Goal: Information Seeking & Learning: Learn about a topic

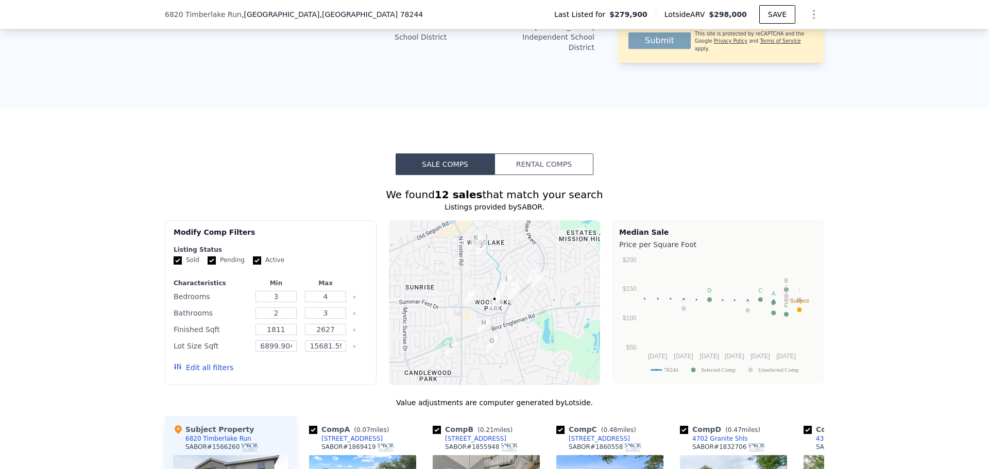
scroll to position [721, 0]
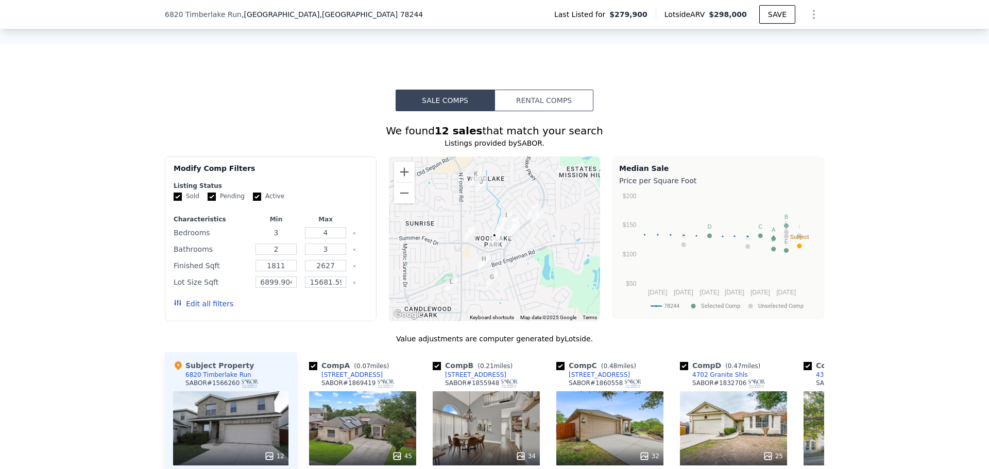
drag, startPoint x: 280, startPoint y: 233, endPoint x: 266, endPoint y: 230, distance: 13.6
click at [267, 231] on input "3" at bounding box center [275, 232] width 41 height 11
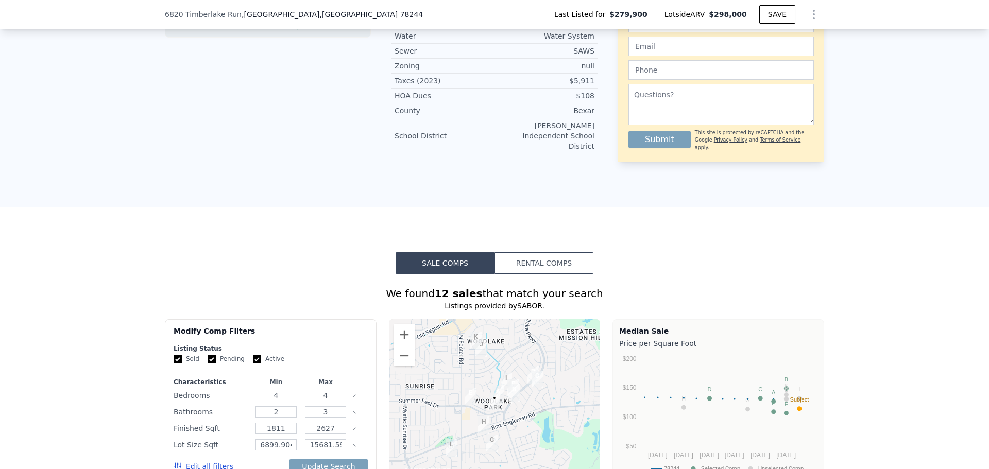
scroll to position [618, 0]
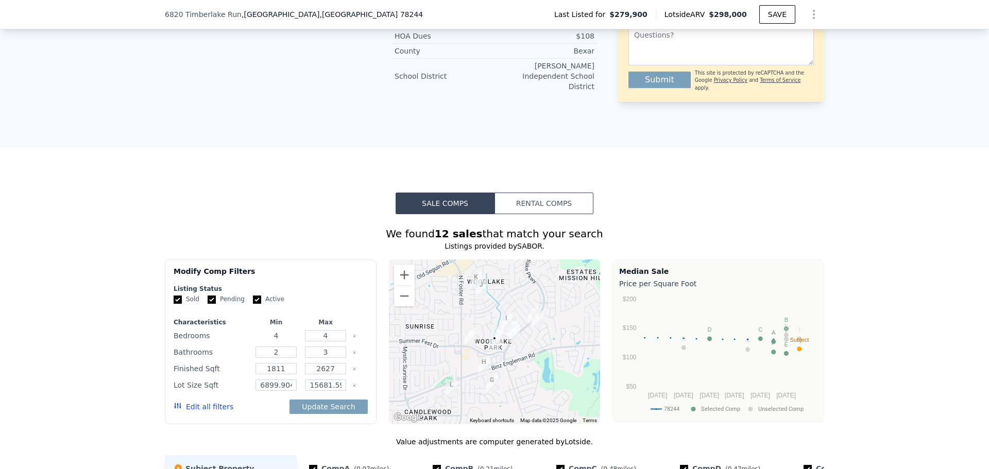
type input "4"
drag, startPoint x: 288, startPoint y: 365, endPoint x: 192, endPoint y: 367, distance: 96.8
click at [192, 367] on div "Finished Sqft 1811 2627" at bounding box center [271, 368] width 194 height 14
type input "2300"
click at [329, 368] on input "2627" at bounding box center [325, 368] width 41 height 11
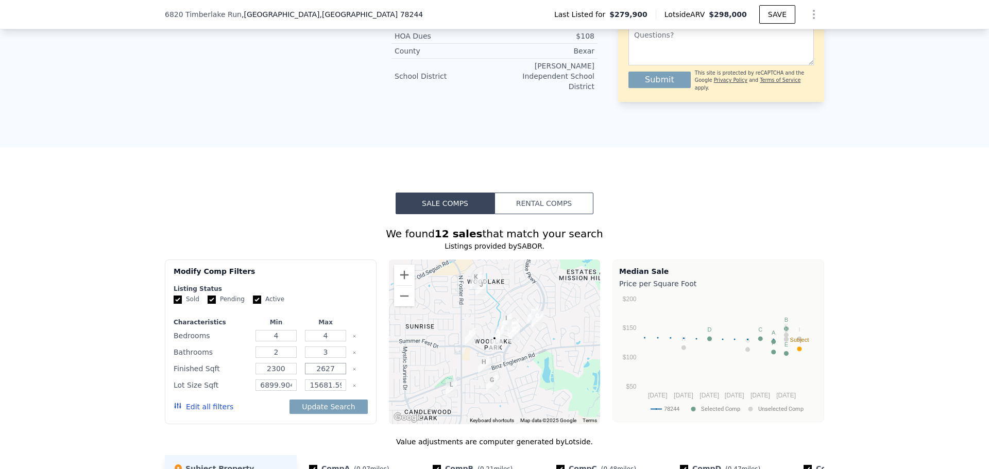
click at [329, 368] on input "2627" at bounding box center [325, 368] width 41 height 11
type input "2700"
click at [342, 403] on button "Update Search" at bounding box center [328, 407] width 78 height 14
click at [274, 383] on input "6899.904" at bounding box center [275, 385] width 41 height 11
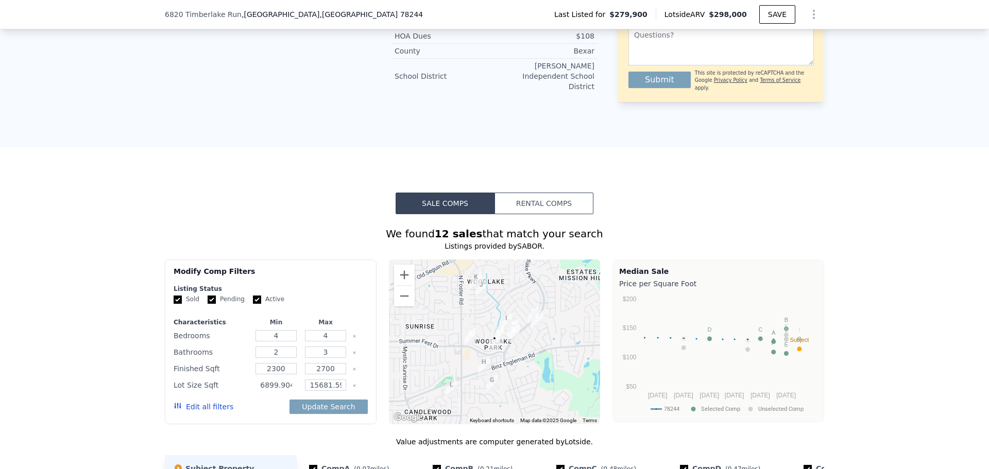
drag, startPoint x: 290, startPoint y: 384, endPoint x: 274, endPoint y: 380, distance: 16.5
click at [274, 380] on input "6899.904" at bounding box center [275, 385] width 41 height 11
click at [318, 403] on button "Update Search" at bounding box center [328, 407] width 78 height 14
click at [274, 381] on input "6899" at bounding box center [275, 385] width 41 height 11
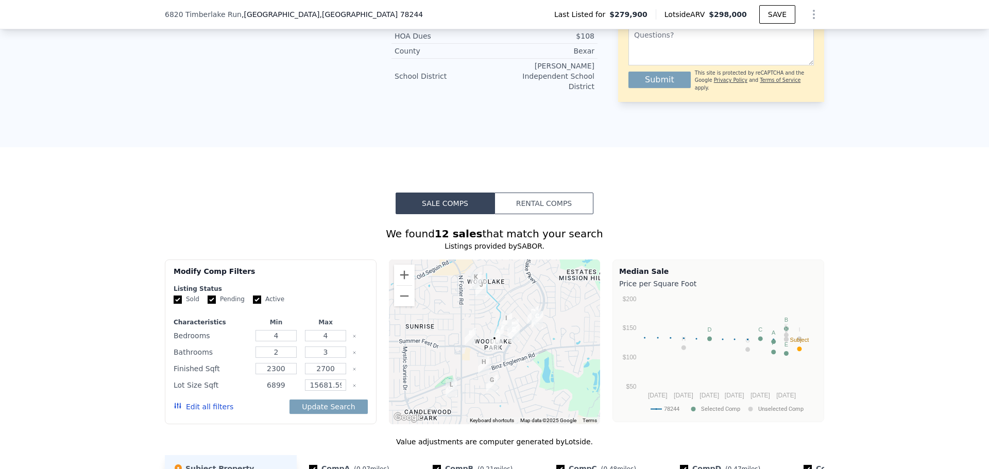
click at [274, 381] on input "6899" at bounding box center [275, 385] width 41 height 11
type input "8000"
click at [321, 384] on input "15681.599999999999" at bounding box center [325, 385] width 41 height 11
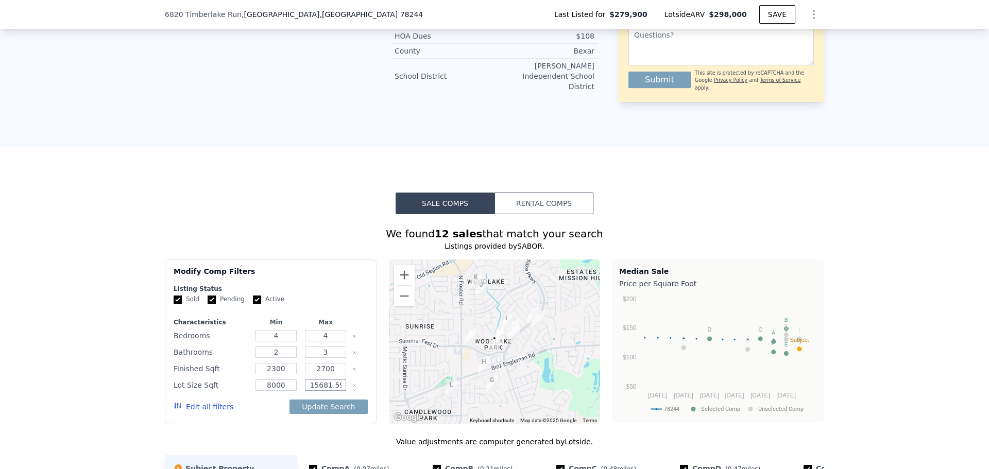
click at [321, 384] on input "15681.599999999999" at bounding box center [325, 385] width 41 height 11
type input "12000"
click at [343, 400] on button "Update Search" at bounding box center [328, 407] width 78 height 14
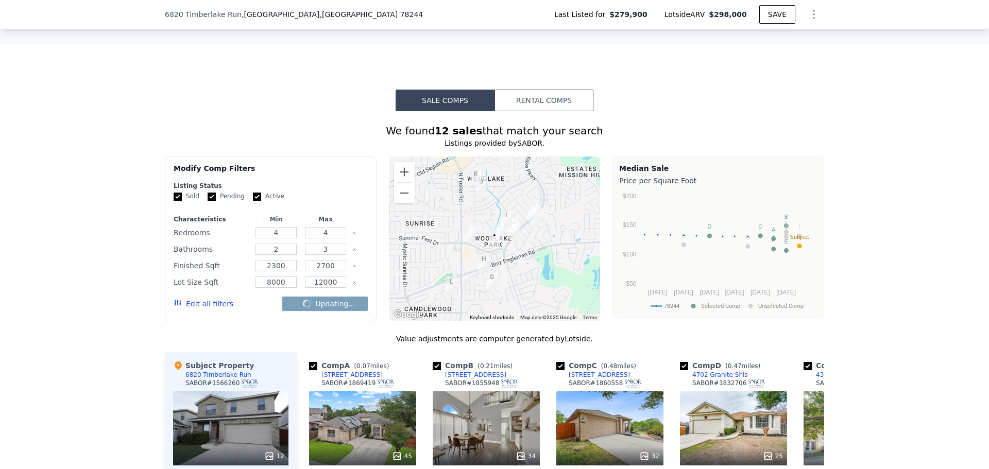
scroll to position [772, 0]
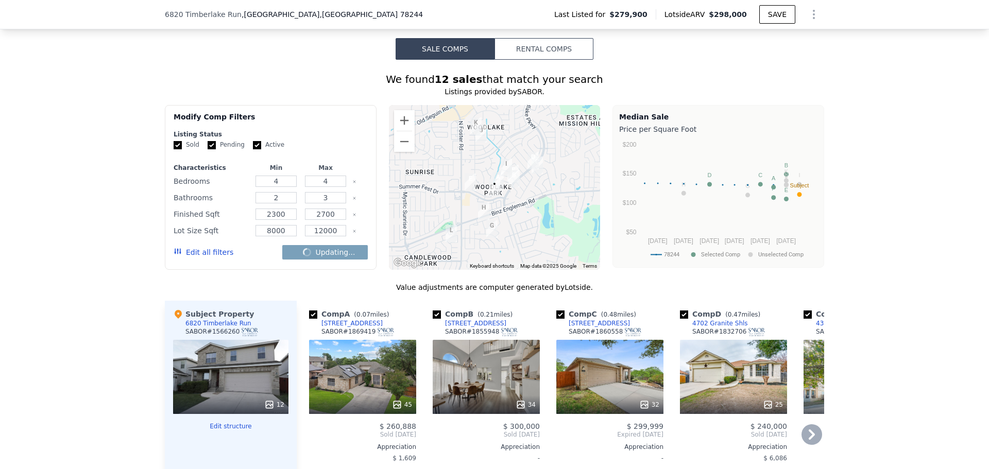
checkbox input "false"
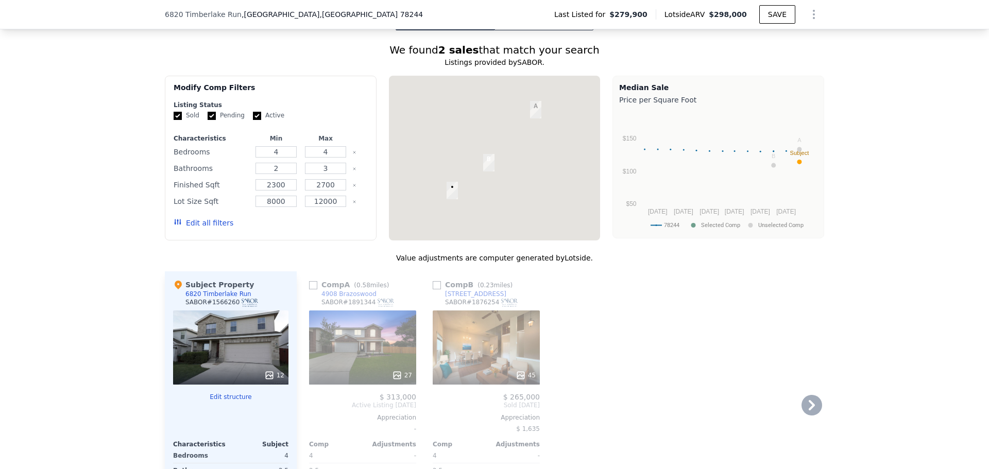
scroll to position [824, 0]
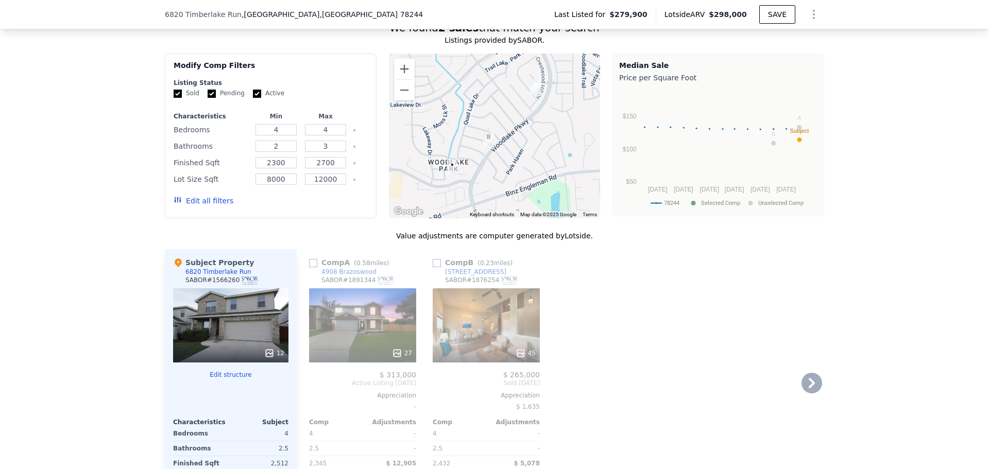
click at [312, 261] on input "checkbox" at bounding box center [313, 263] width 8 height 8
checkbox input "true"
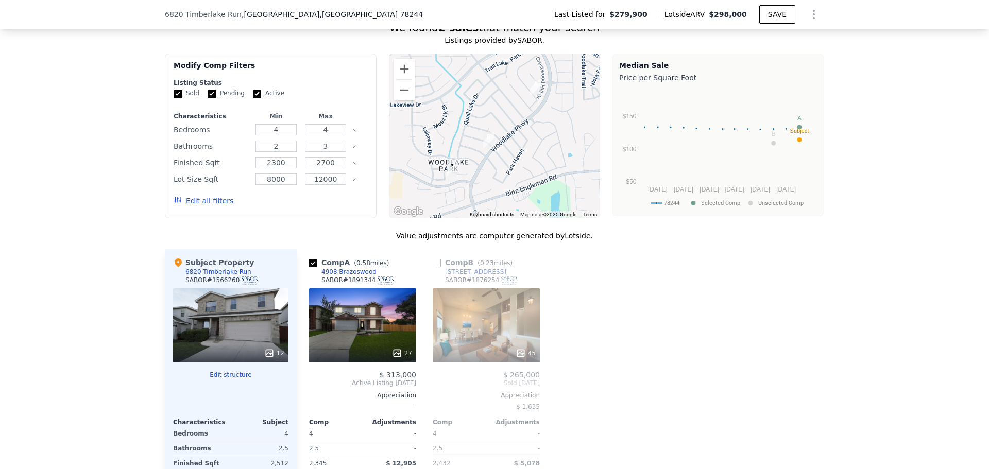
click at [433, 259] on input "checkbox" at bounding box center [437, 263] width 8 height 8
checkbox input "true"
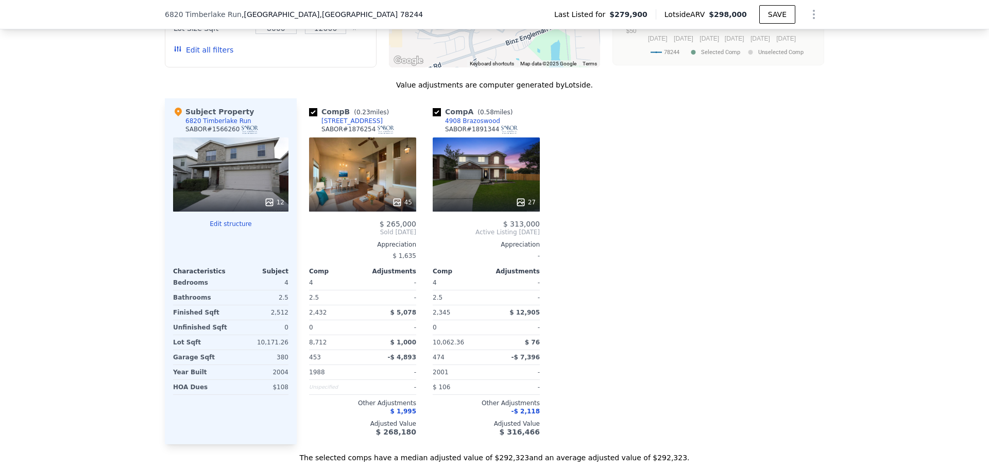
scroll to position [978, 0]
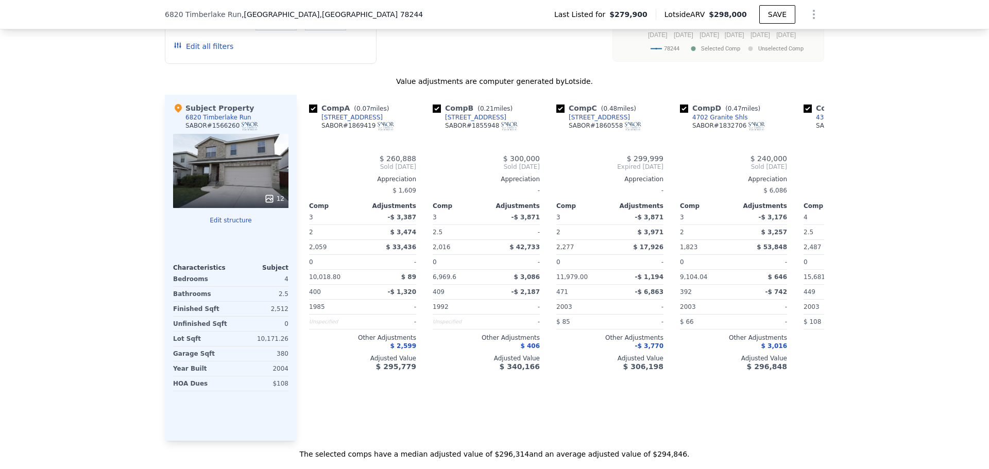
type input "3"
type input "1811"
type input "2627"
type input "6899.904"
type input "15681.599999999999"
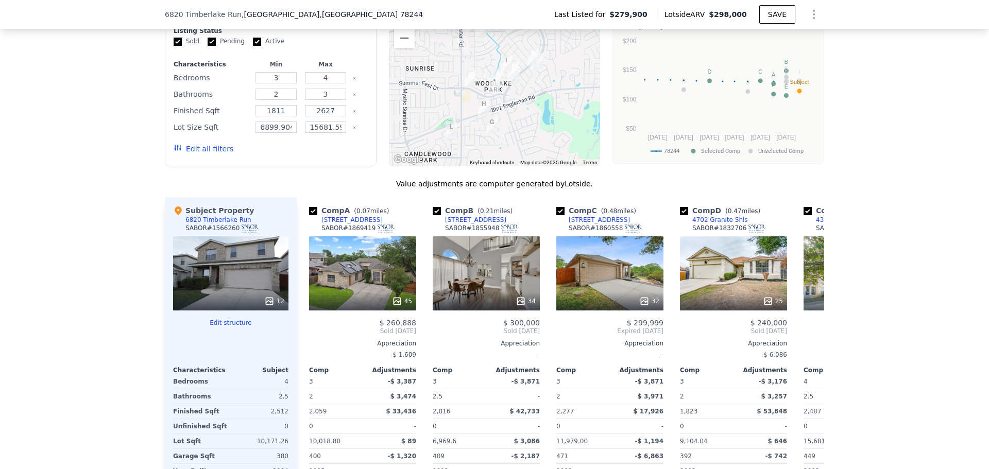
scroll to position [875, 0]
click at [206, 151] on button "Edit all filters" at bounding box center [204, 149] width 60 height 10
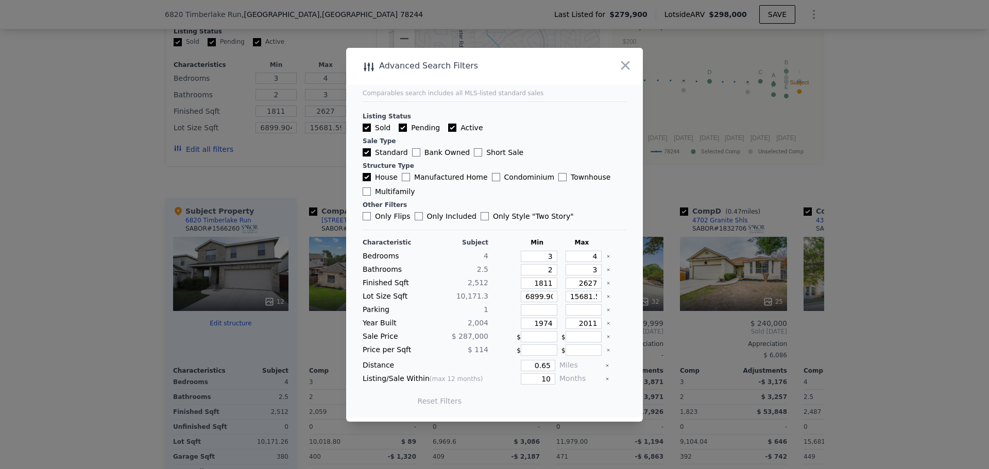
click at [450, 127] on input "Active" at bounding box center [452, 128] width 8 height 8
checkbox input "false"
click at [401, 126] on input "Pending" at bounding box center [403, 128] width 8 height 8
checkbox input "false"
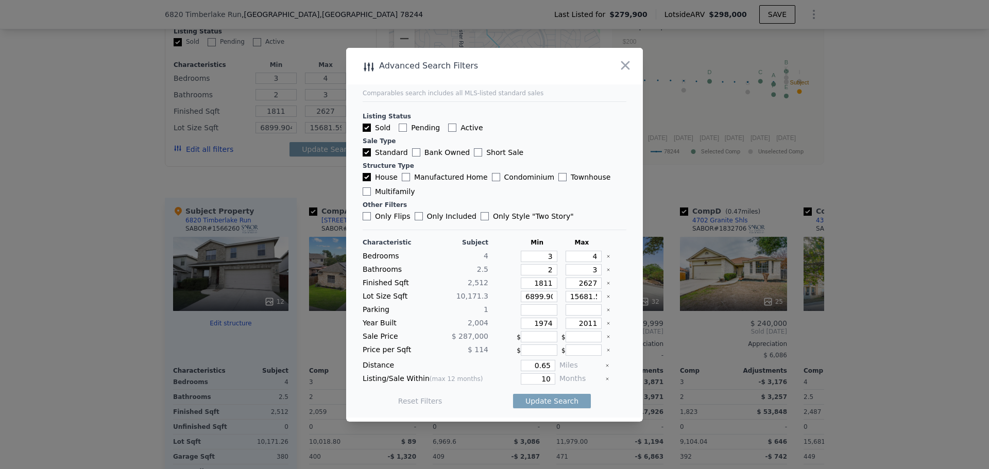
checkbox input "false"
drag, startPoint x: 541, startPoint y: 260, endPoint x: 563, endPoint y: 259, distance: 21.7
click at [563, 259] on div "Bedrooms 4 3 4" at bounding box center [495, 256] width 264 height 11
type input "4"
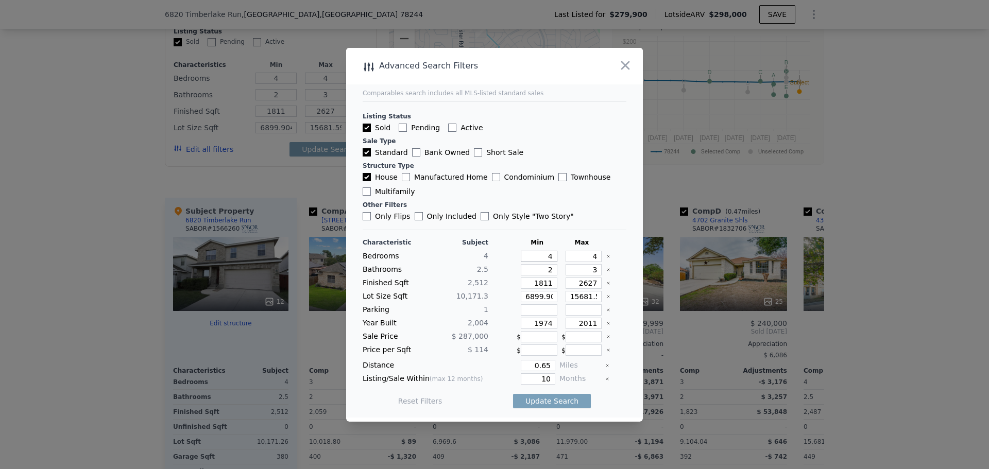
type input "4"
click at [541, 283] on input "1811" at bounding box center [539, 283] width 37 height 11
type input "2"
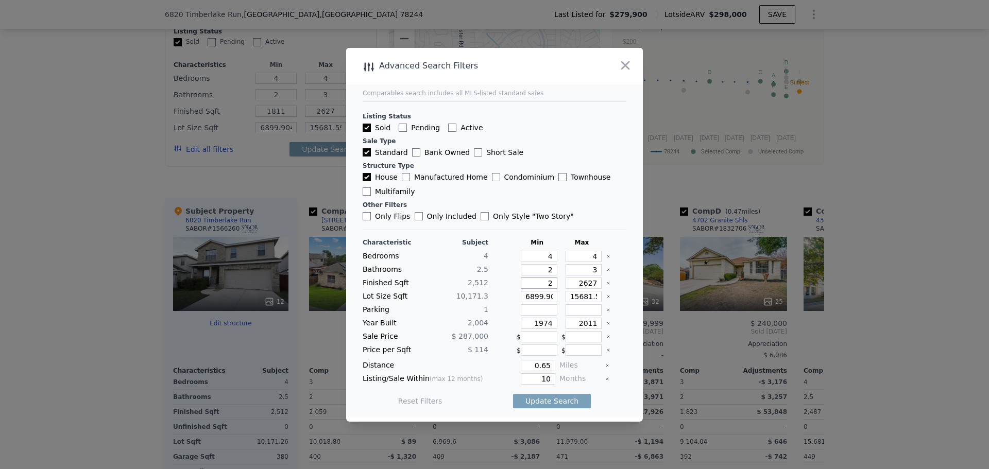
type input "2"
type input "22"
type input "220"
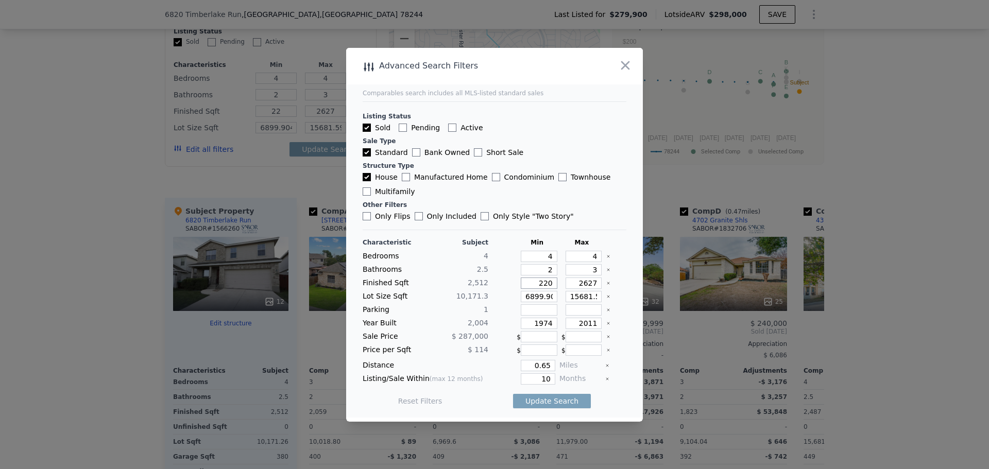
type input "2200"
click at [574, 280] on input "2627" at bounding box center [583, 283] width 37 height 11
click at [573, 279] on input "2627" at bounding box center [583, 283] width 37 height 11
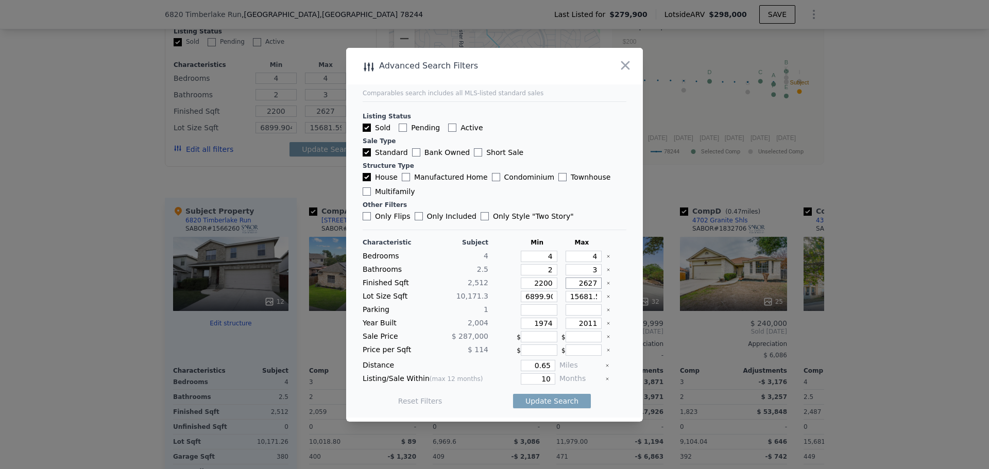
click at [573, 279] on input "2627" at bounding box center [583, 283] width 37 height 11
type input "2"
type input "28"
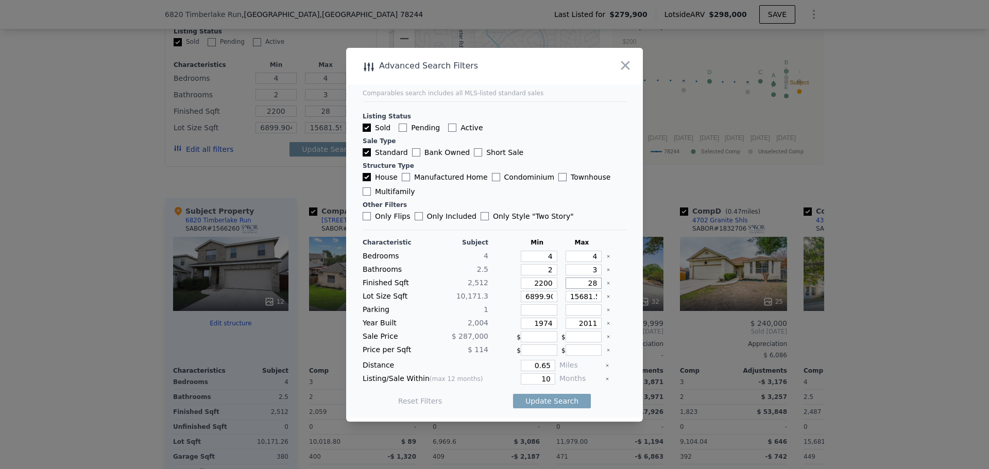
type input "280"
click at [541, 296] on input "6899.904" at bounding box center [539, 296] width 37 height 11
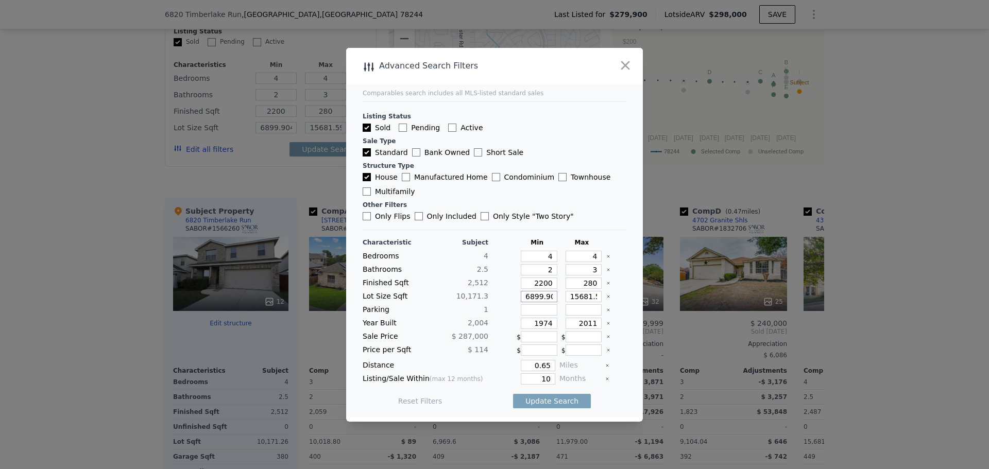
click at [541, 296] on input "6899.904" at bounding box center [539, 296] width 37 height 11
type input "8"
type input "80"
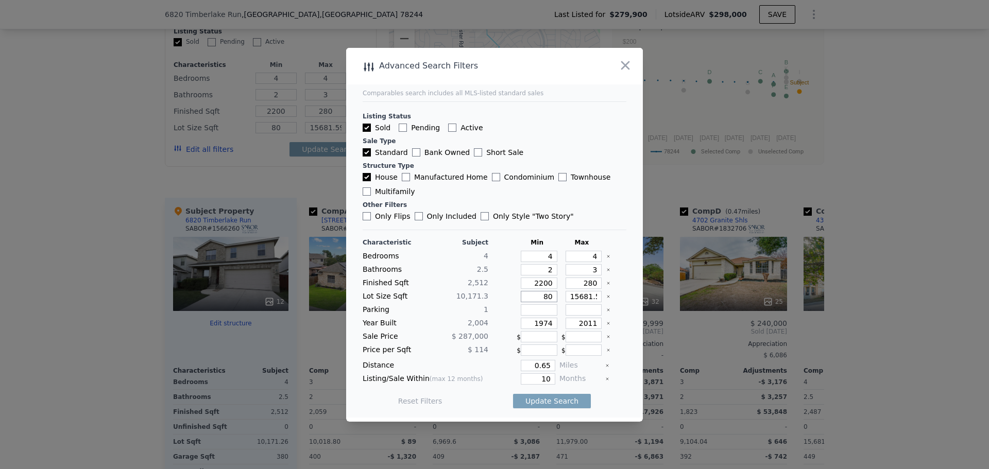
type input "800"
type input "8000"
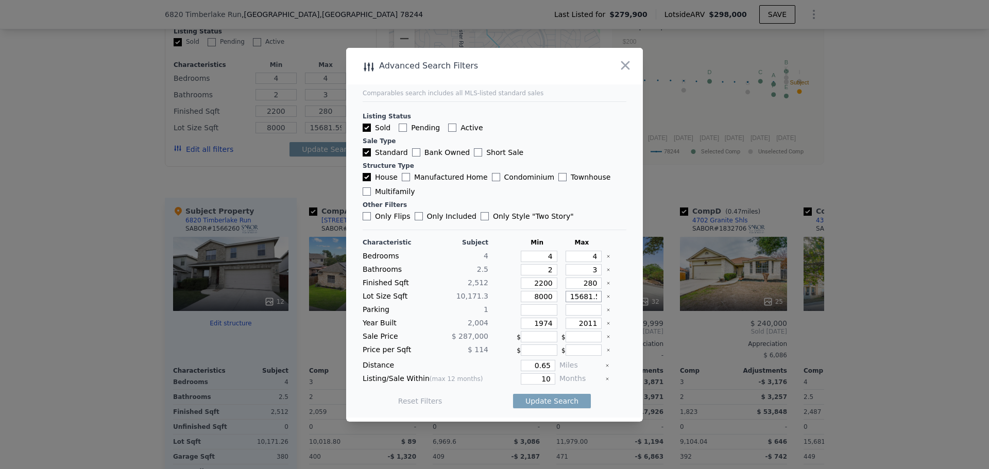
click at [575, 296] on input "15681.599999999999" at bounding box center [583, 296] width 37 height 11
type input "1"
type input "12"
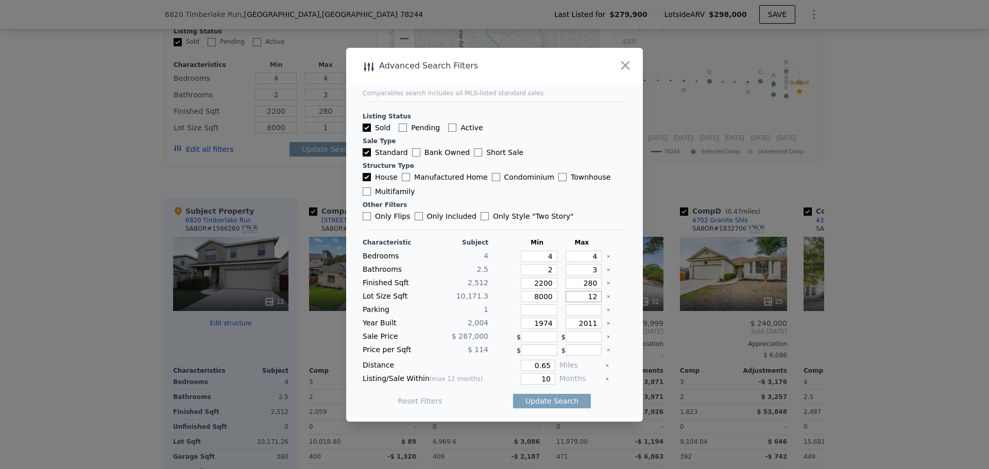
type input "12"
type input "120"
type input "1200"
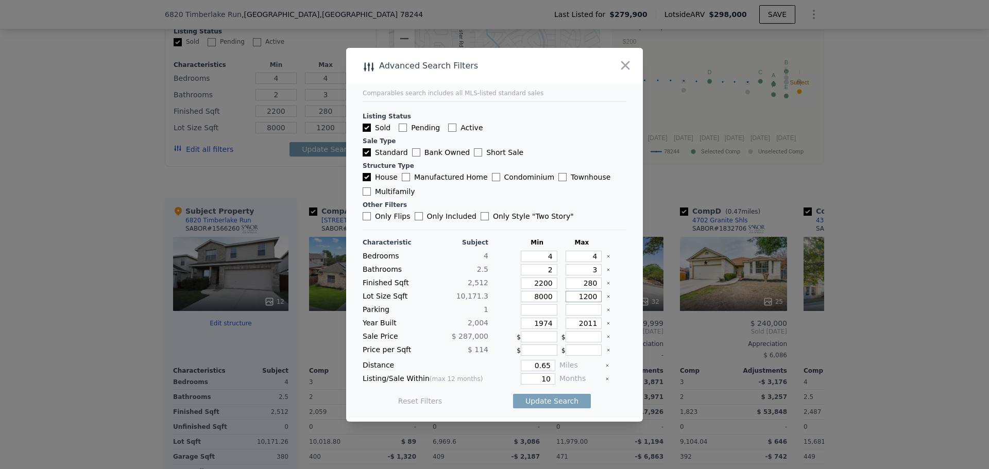
type input "12000"
drag, startPoint x: 531, startPoint y: 365, endPoint x: 548, endPoint y: 365, distance: 17.5
click at [548, 365] on input "0.65" at bounding box center [538, 365] width 35 height 11
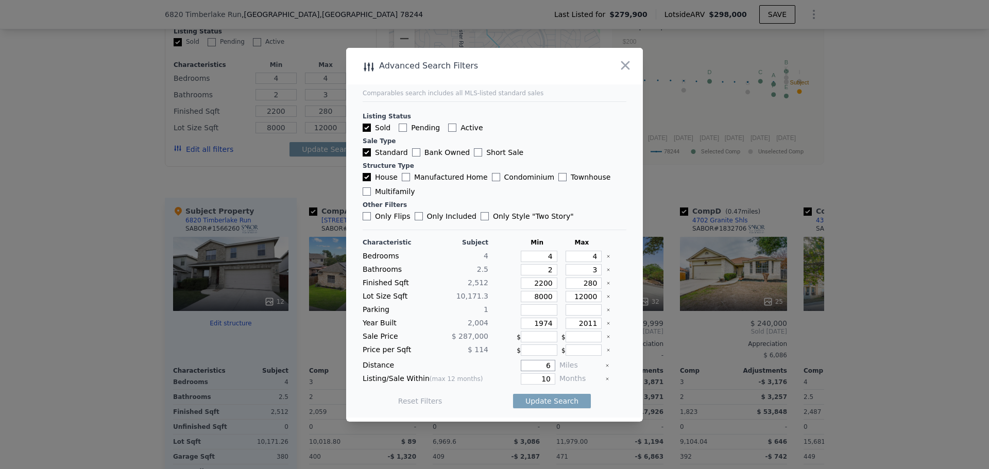
type input "60"
drag, startPoint x: 538, startPoint y: 365, endPoint x: 577, endPoint y: 371, distance: 39.6
click at [577, 371] on div "Distance 60 Miles" at bounding box center [495, 365] width 264 height 11
type input "6"
type input "0.6"
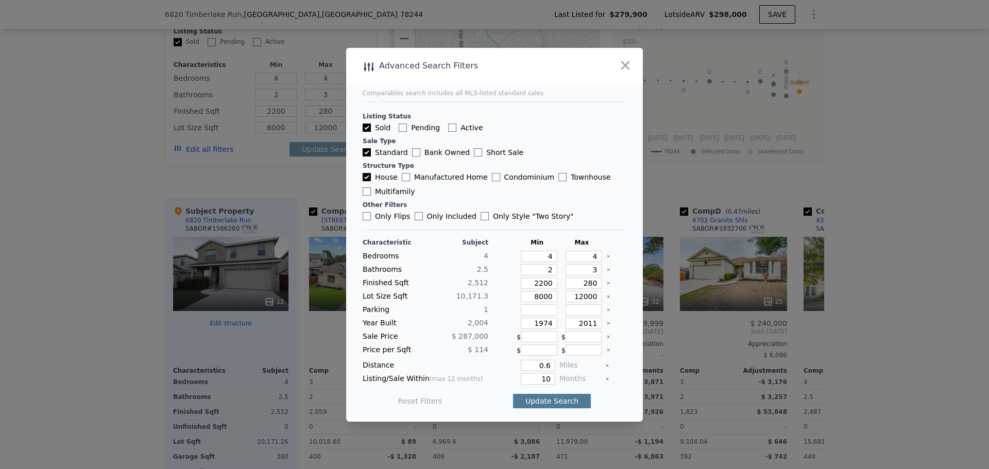
click at [567, 399] on button "Update Search" at bounding box center [552, 401] width 78 height 14
click at [628, 66] on icon "button" at bounding box center [625, 65] width 14 height 14
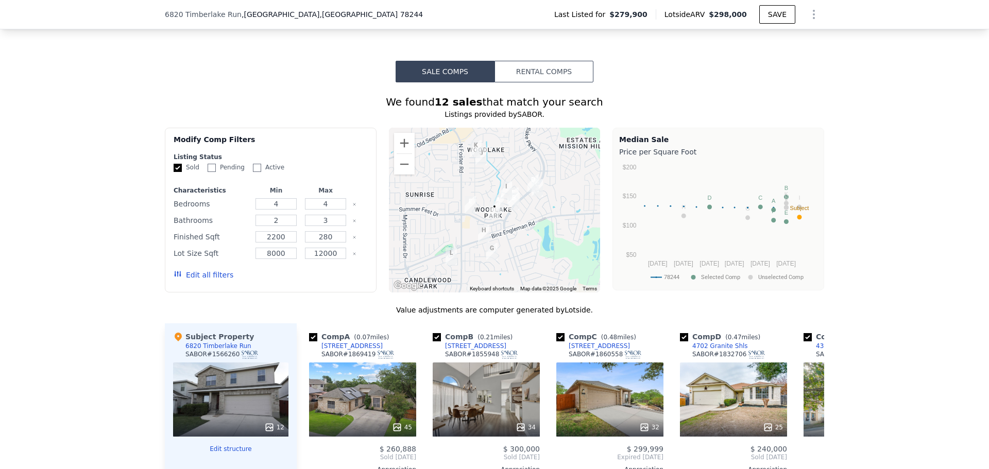
scroll to position [772, 0]
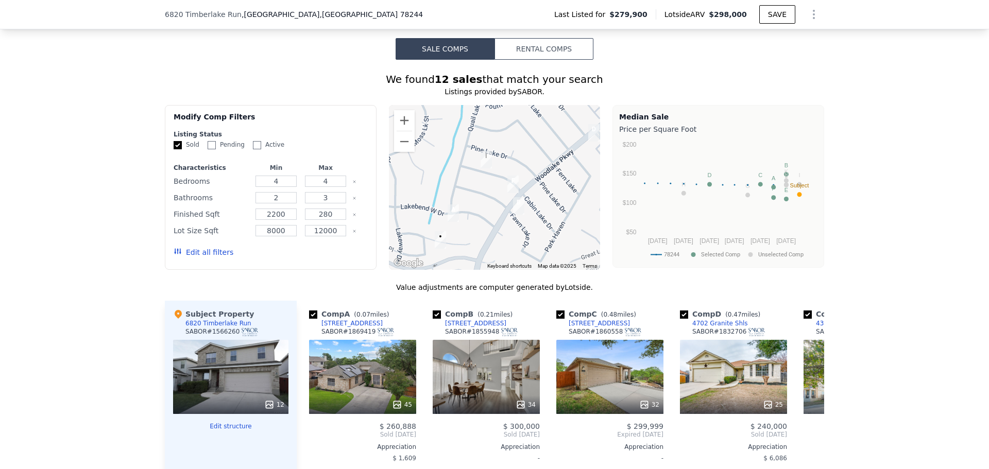
click at [515, 203] on img "5038 Fawn Lk" at bounding box center [519, 206] width 20 height 26
click at [433, 311] on input "checkbox" at bounding box center [437, 315] width 8 height 8
checkbox input "false"
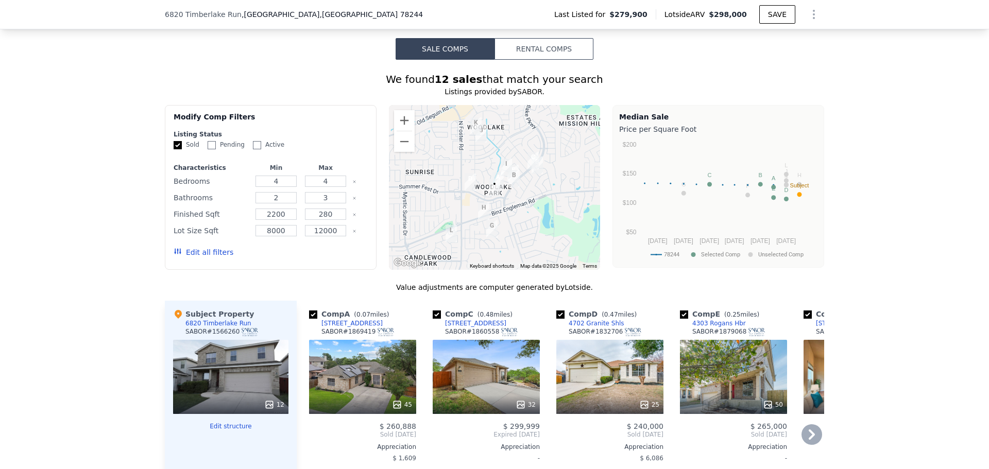
click at [558, 312] on input "checkbox" at bounding box center [560, 315] width 8 height 8
checkbox input "false"
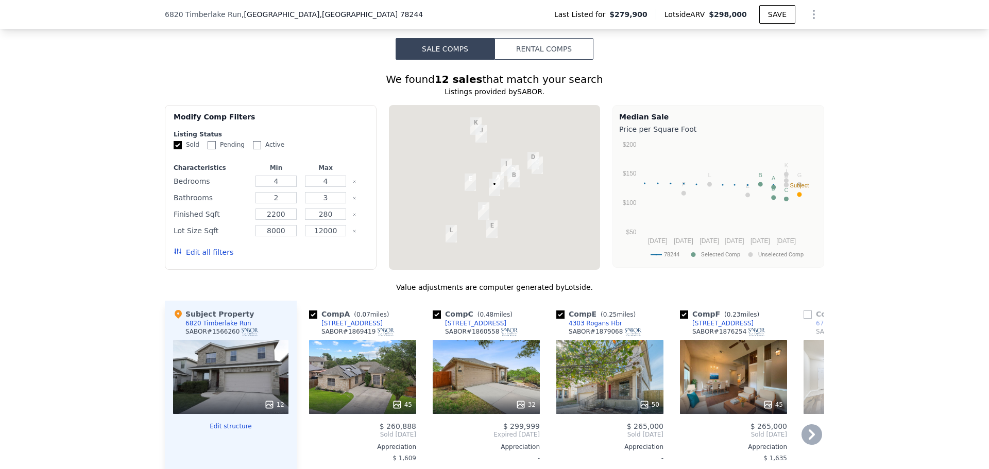
click at [681, 312] on input "checkbox" at bounding box center [684, 315] width 8 height 8
checkbox input "false"
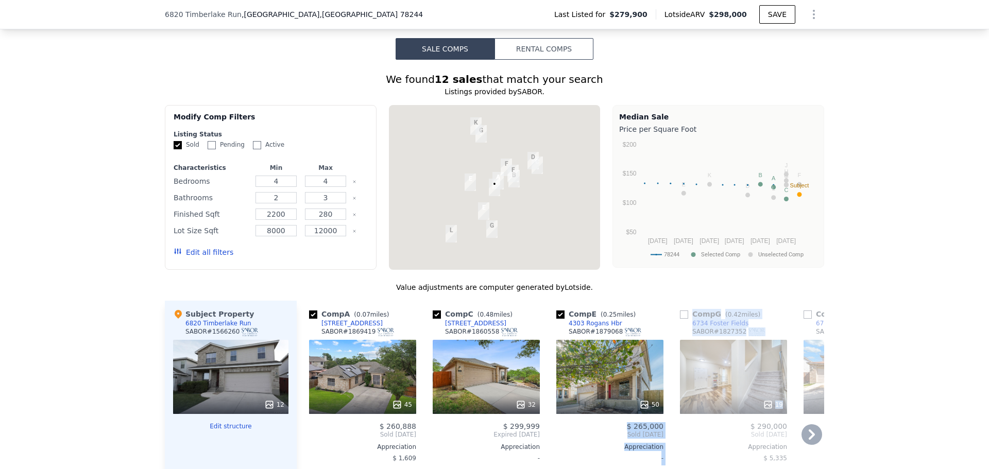
drag, startPoint x: 693, startPoint y: 353, endPoint x: 546, endPoint y: 357, distance: 147.3
click at [546, 357] on div "Comp A ( 0.07 miles) [STREET_ADDRESS][PERSON_NAME] 45 $ 260,888 Sold [DATE] App…" at bounding box center [560, 474] width 527 height 346
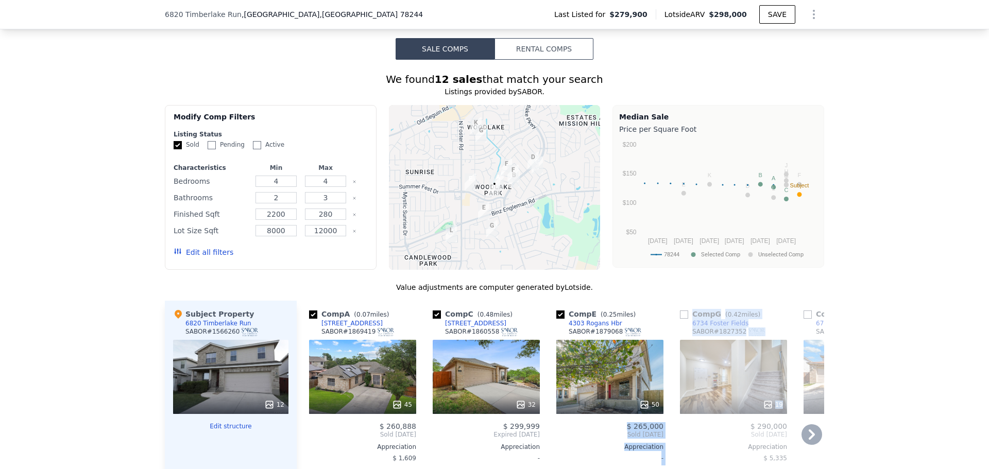
click at [799, 427] on div "Comp H ( 0.26 miles) 6727 Lucky Fields SABOR # 1798905 15 $ 305,840 Sold [DATE]…" at bounding box center [856, 474] width 115 height 346
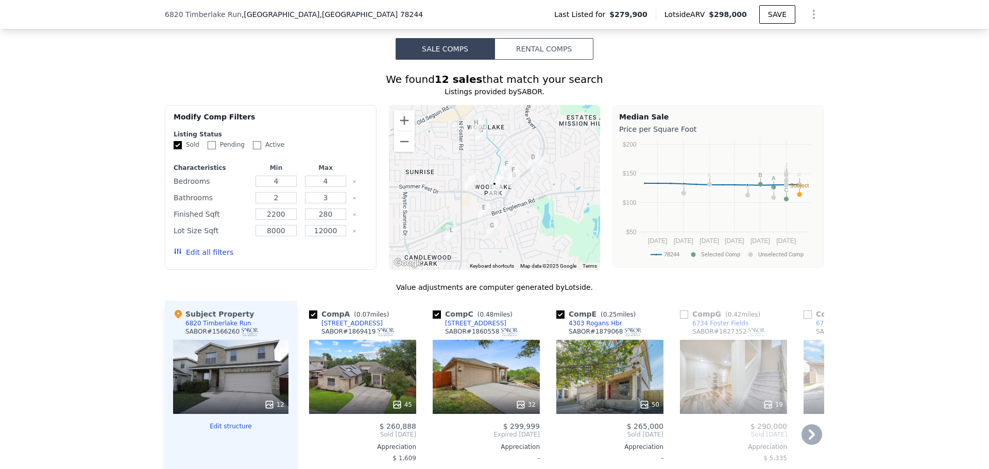
click at [804, 426] on icon at bounding box center [811, 434] width 21 height 21
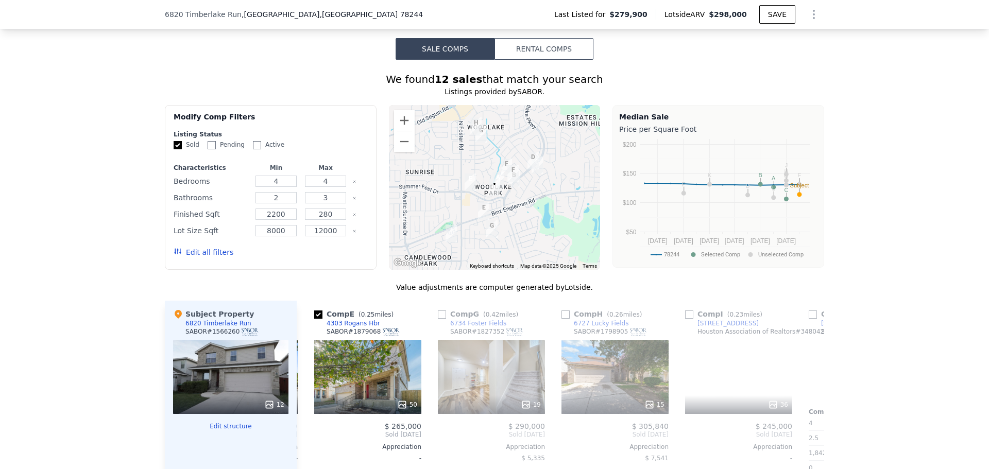
scroll to position [0, 247]
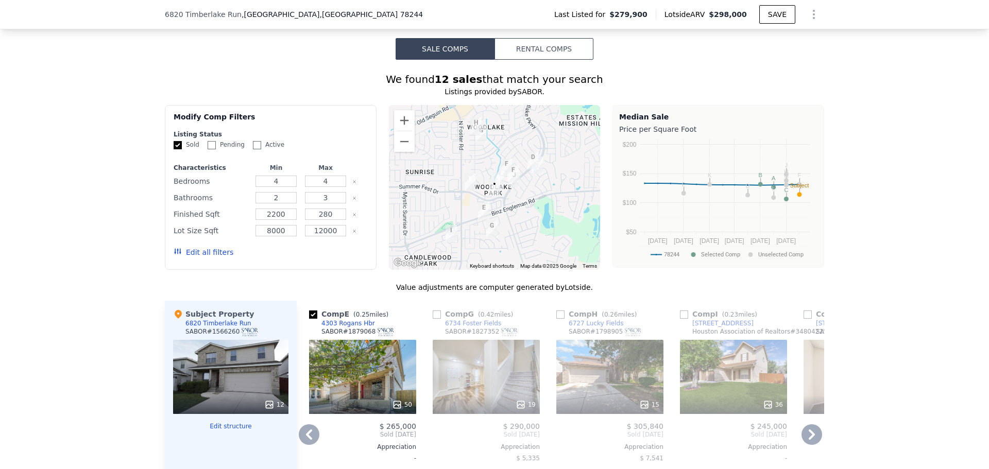
click at [308, 429] on icon at bounding box center [309, 434] width 21 height 21
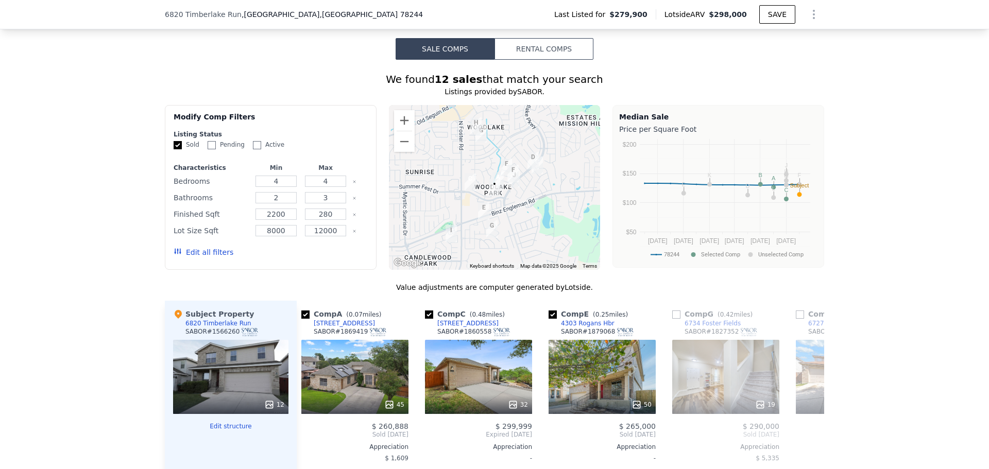
scroll to position [0, 0]
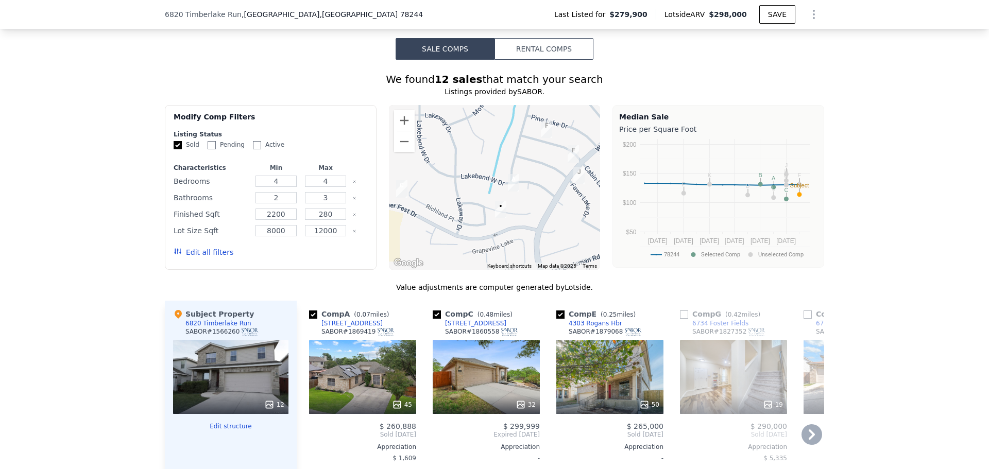
click at [433, 311] on input "checkbox" at bounding box center [437, 315] width 8 height 8
checkbox input "false"
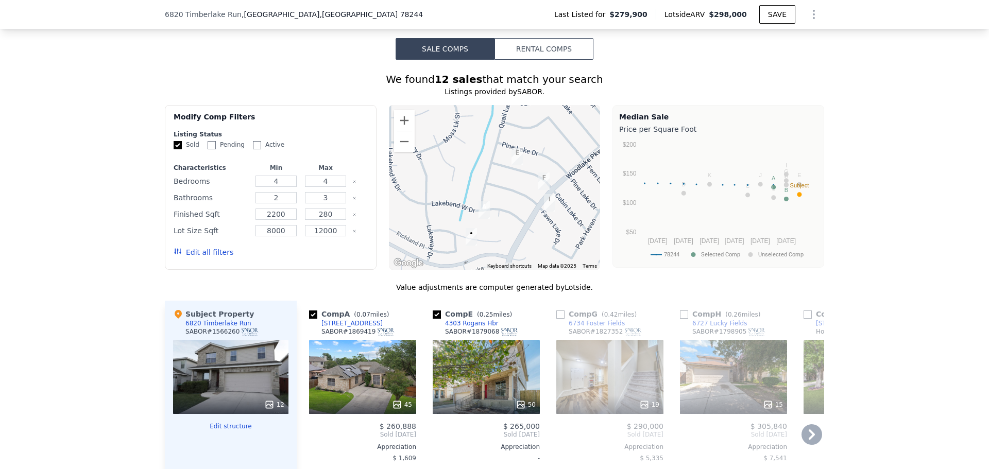
click at [809, 432] on icon at bounding box center [811, 434] width 6 height 10
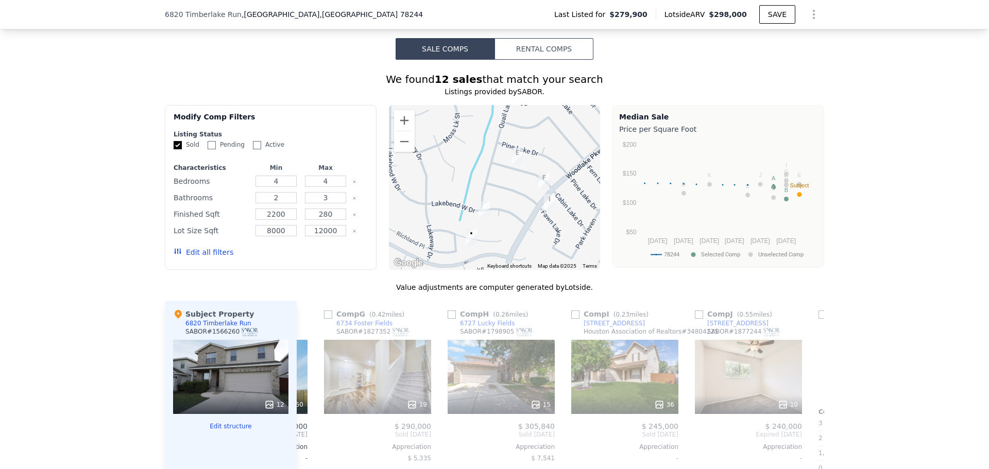
scroll to position [0, 247]
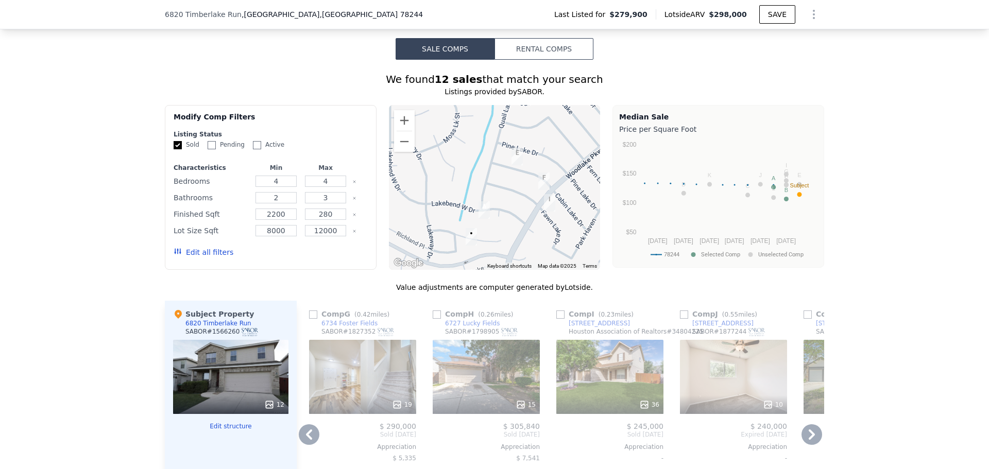
click at [809, 432] on icon at bounding box center [811, 434] width 6 height 10
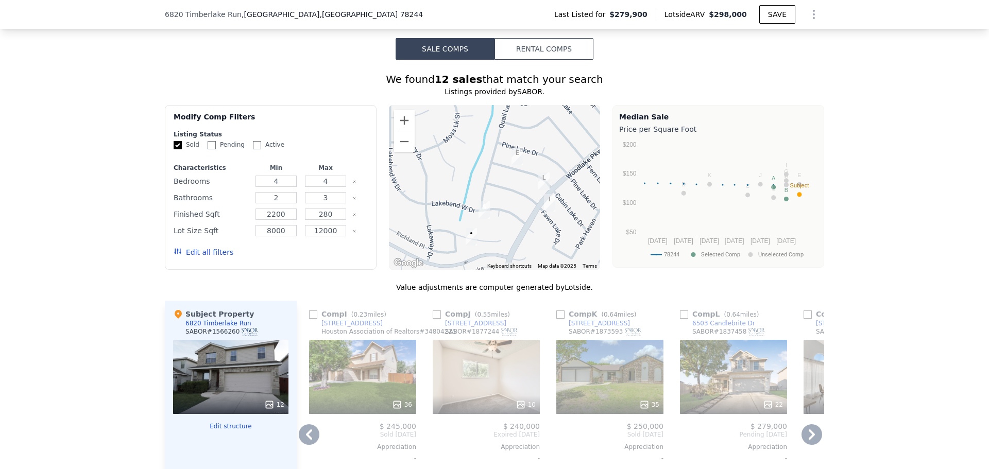
click at [809, 432] on icon at bounding box center [811, 434] width 6 height 10
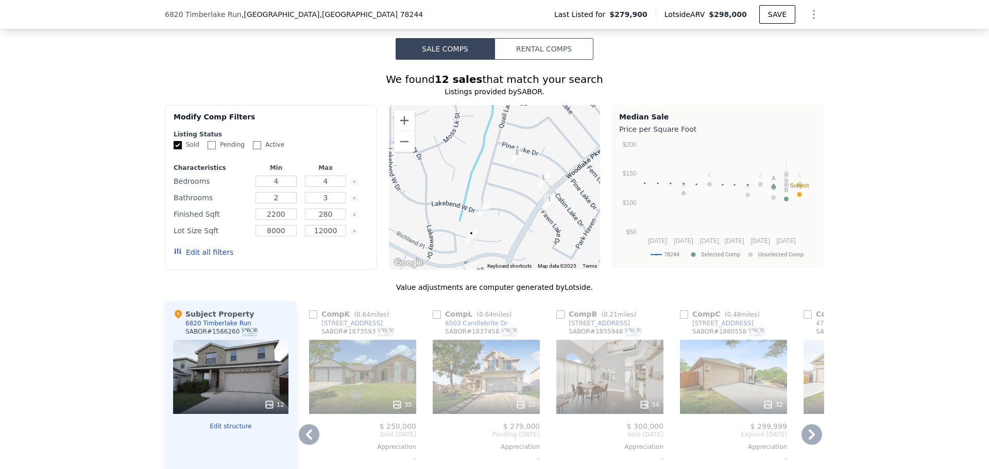
click at [809, 432] on icon at bounding box center [811, 434] width 6 height 10
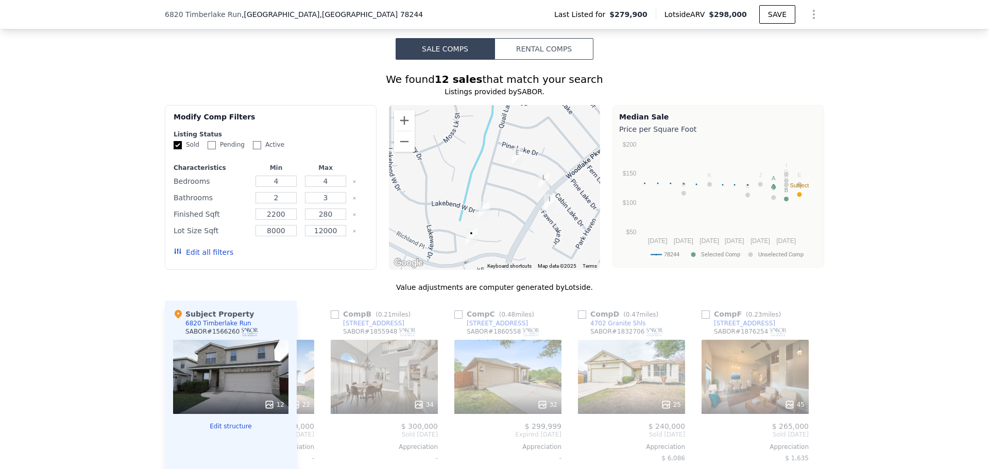
scroll to position [0, 980]
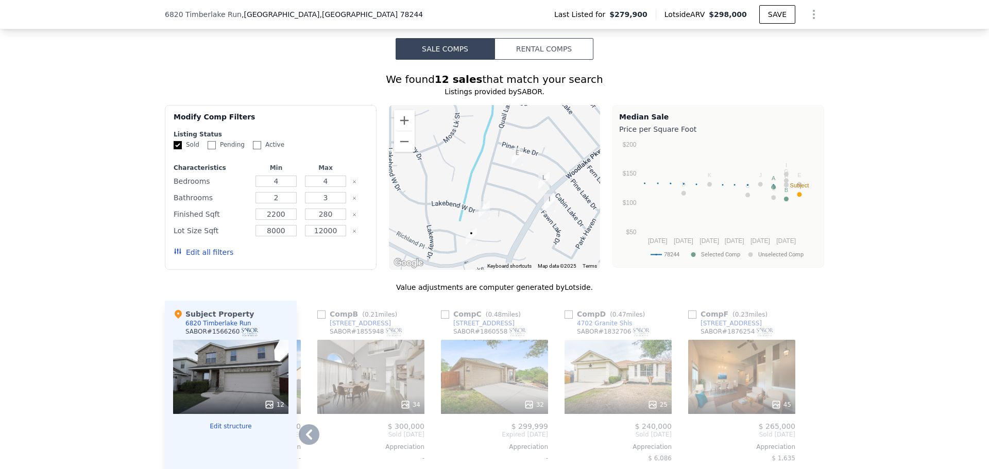
click at [688, 311] on input "checkbox" at bounding box center [692, 315] width 8 height 8
checkbox input "true"
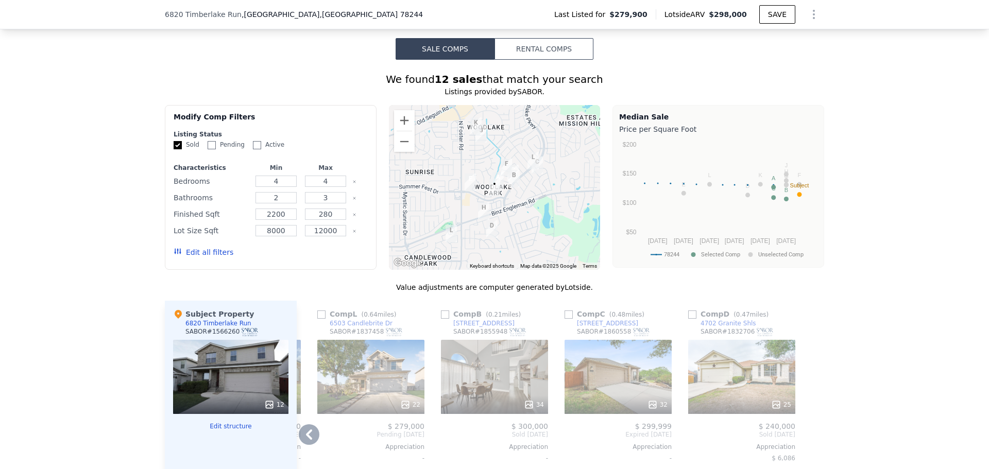
click at [300, 426] on icon at bounding box center [309, 434] width 21 height 21
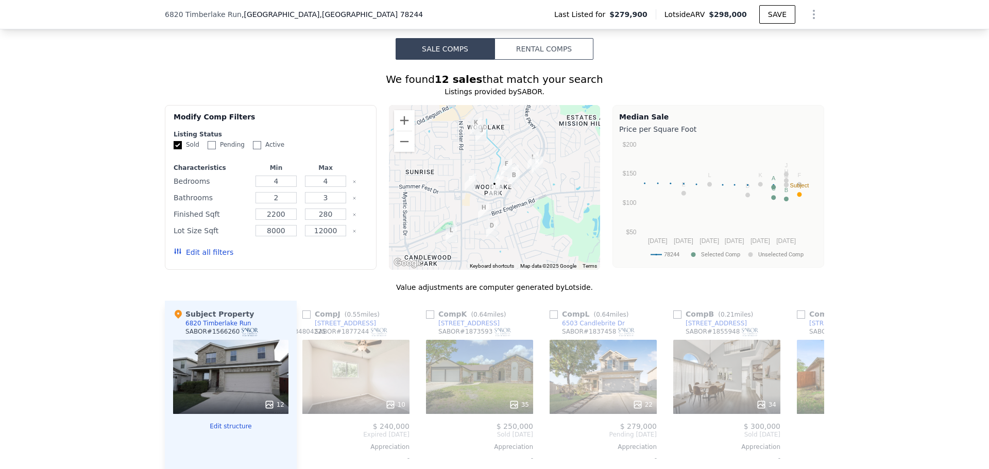
scroll to position [0, 733]
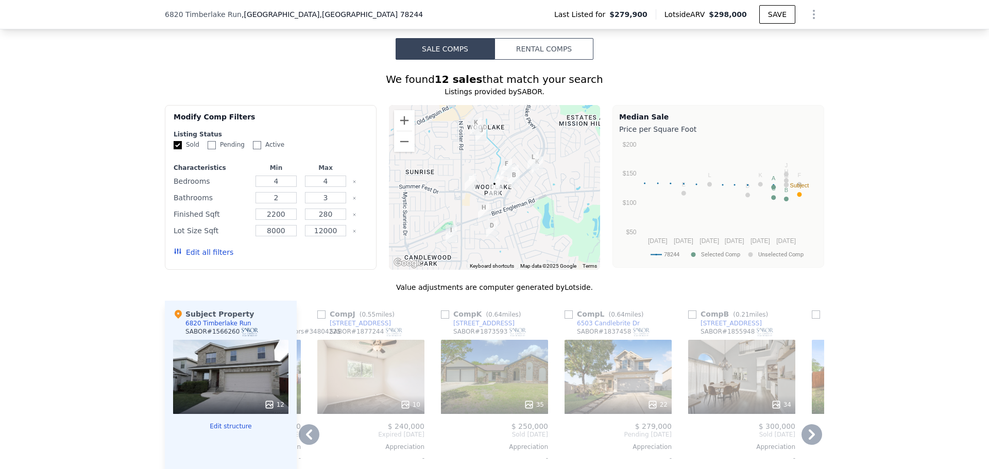
click at [300, 426] on icon at bounding box center [309, 434] width 21 height 21
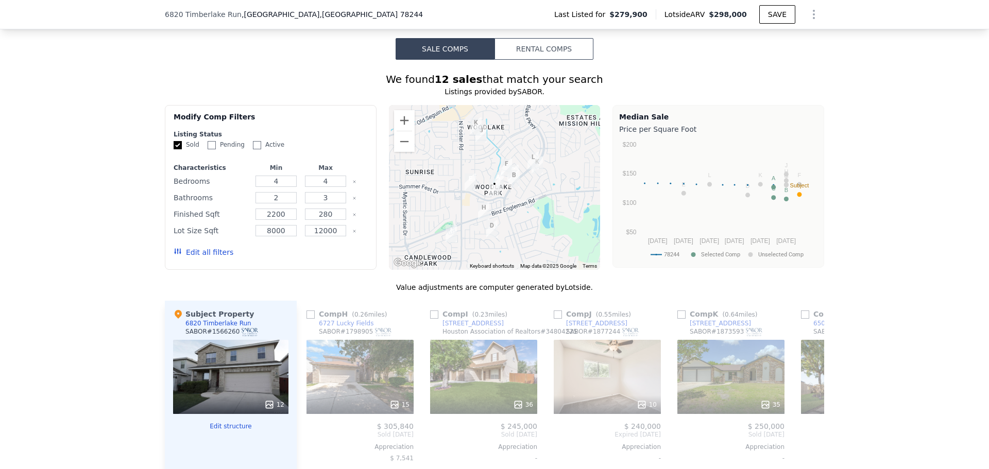
scroll to position [0, 486]
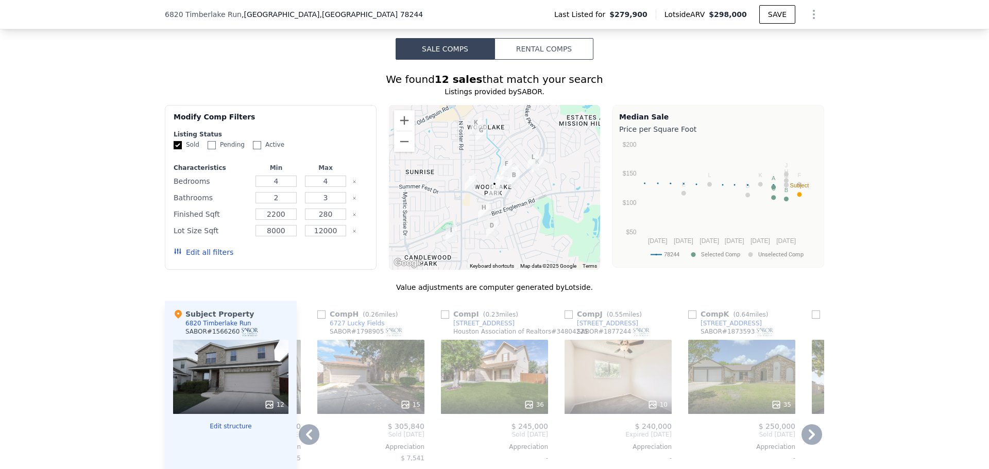
click at [300, 426] on div "Comp A ( 0.07 miles) [STREET_ADDRESS][PERSON_NAME] 45 $ 260,888 Sold [DATE] App…" at bounding box center [560, 474] width 527 height 346
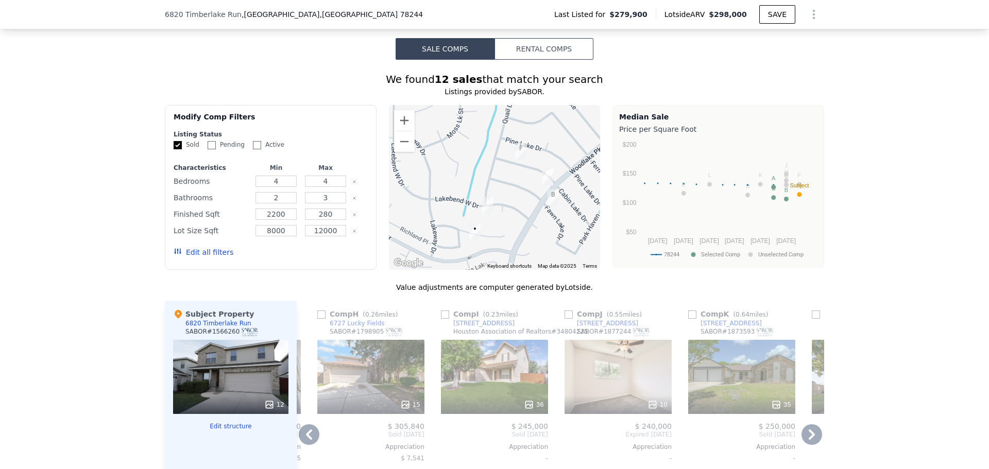
click at [306, 434] on icon at bounding box center [309, 434] width 6 height 10
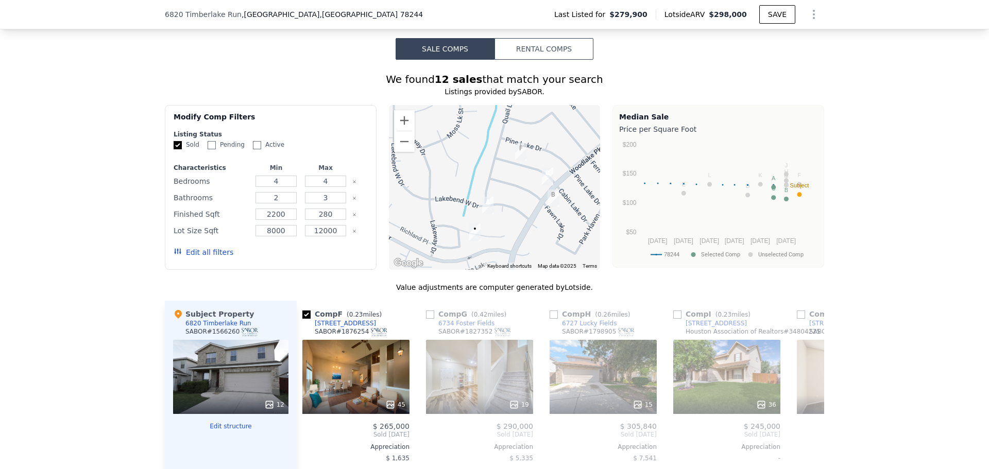
scroll to position [0, 239]
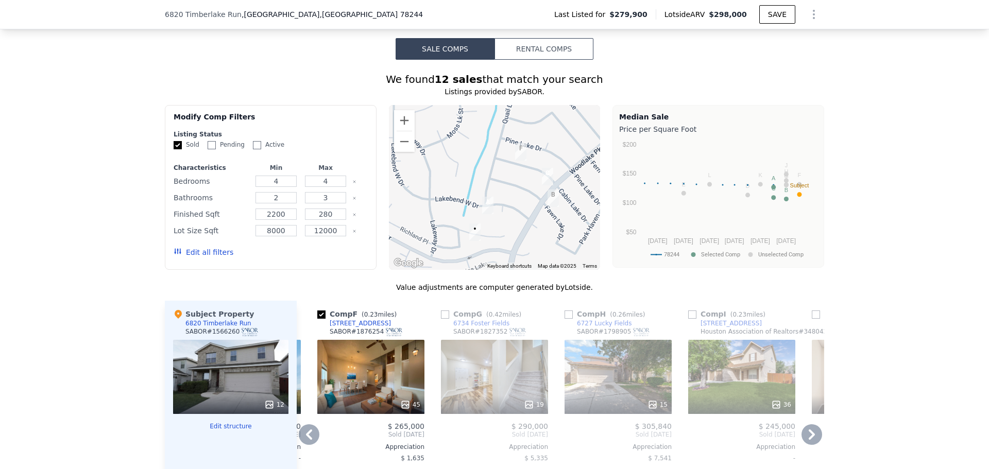
click at [306, 434] on icon at bounding box center [309, 434] width 6 height 10
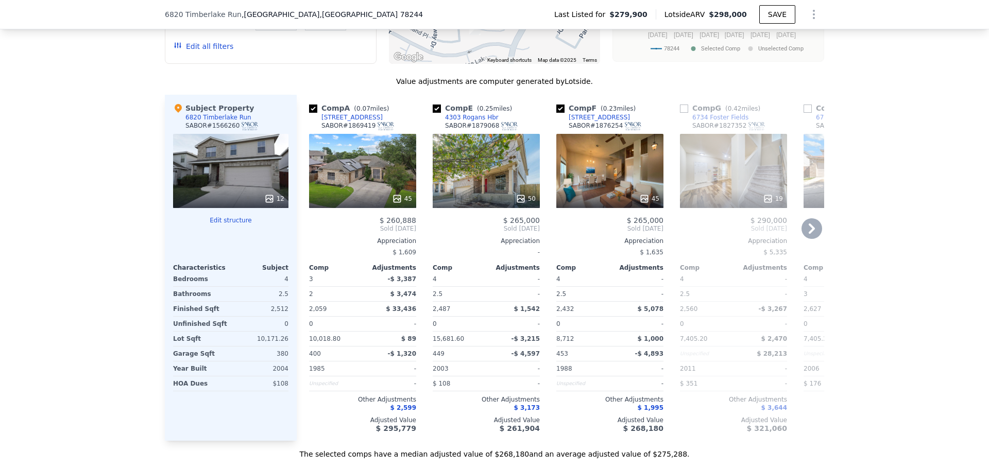
scroll to position [927, 0]
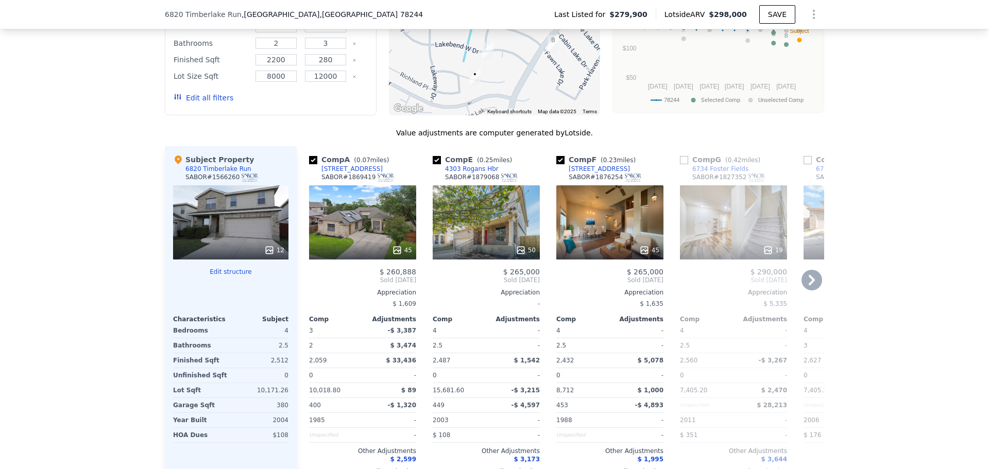
checkbox input "true"
type input "3"
type input "1811"
type input "2627"
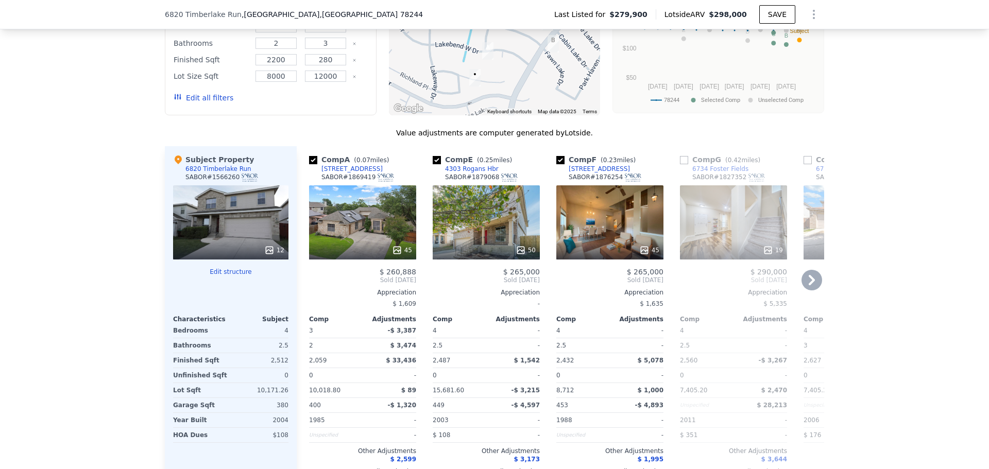
type input "6899.904"
type input "15681.599999999999"
checkbox input "true"
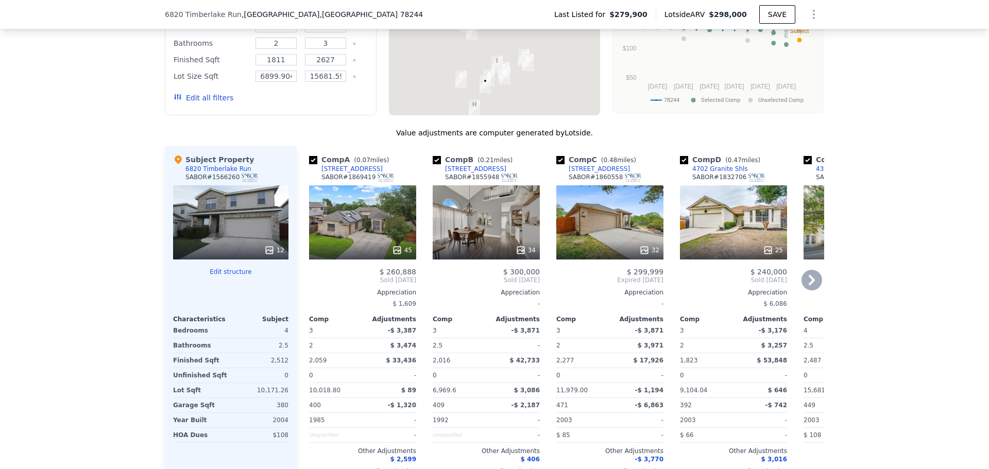
drag, startPoint x: 494, startPoint y: 83, endPoint x: 485, endPoint y: 125, distance: 42.6
click at [485, 125] on div "We found 12 sales that match your search Listings provided by SABOR . Filters M…" at bounding box center [494, 214] width 659 height 593
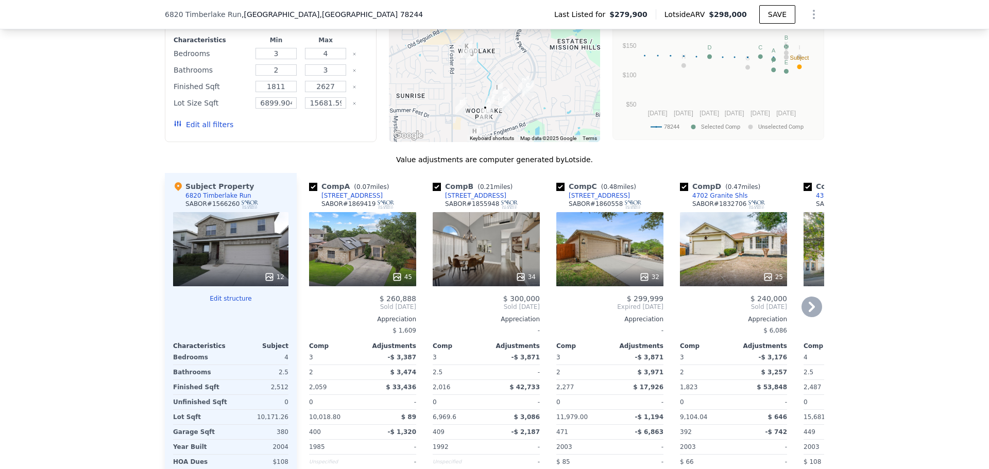
scroll to position [875, 0]
